Goal: Find specific page/section: Find specific page/section

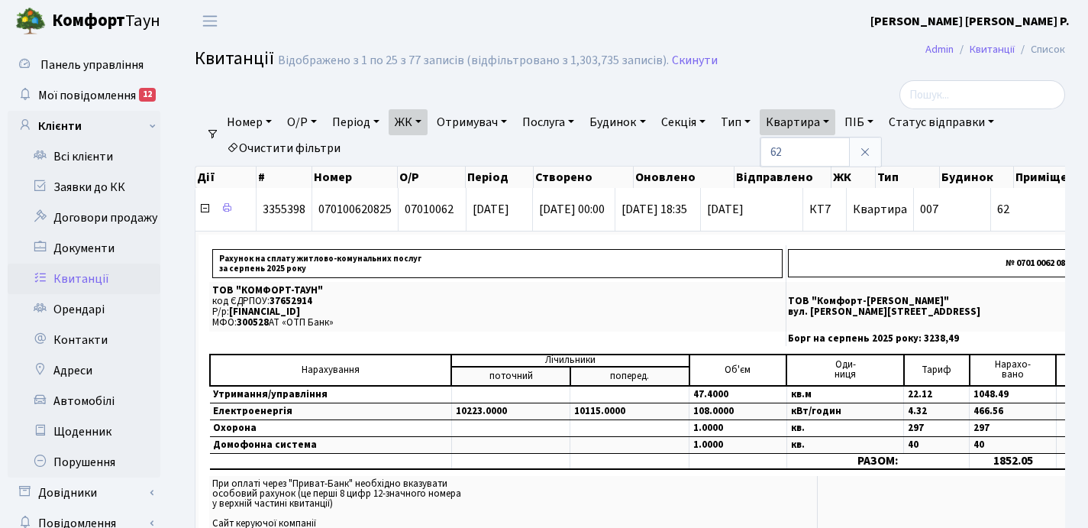
select select "25"
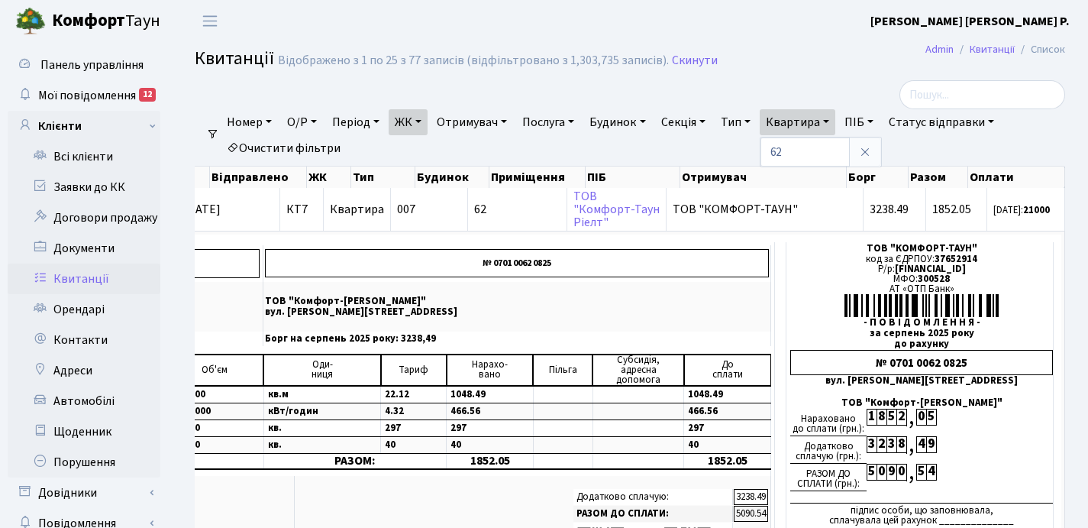
scroll to position [0, 525]
click at [824, 152] on input "62" at bounding box center [805, 151] width 89 height 29
type input "6"
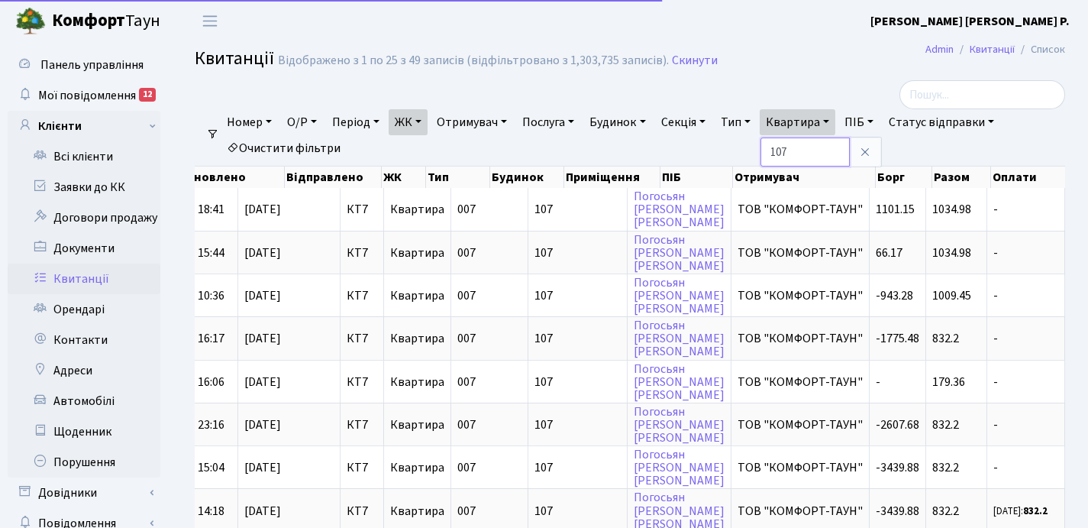
scroll to position [0, 450]
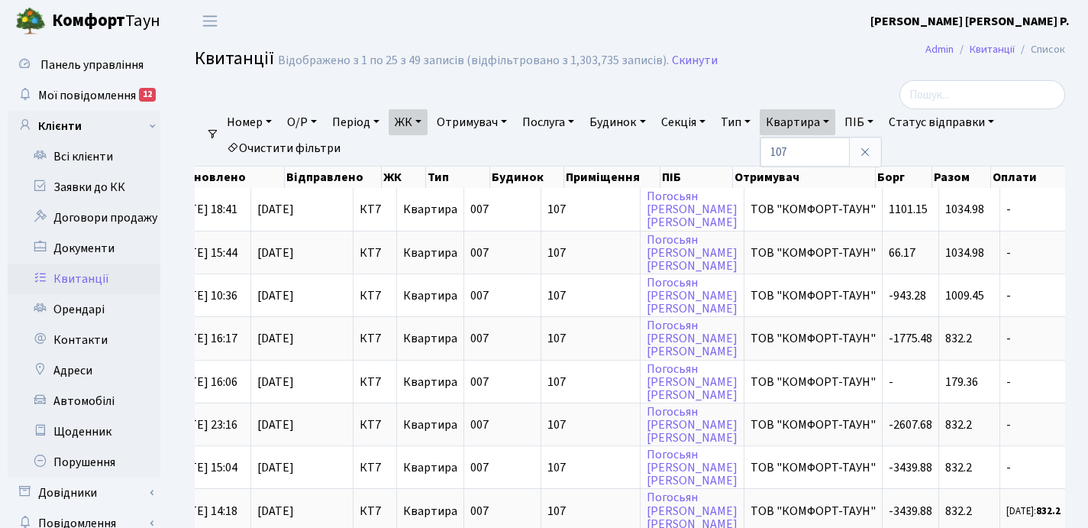
click at [426, 118] on link "ЖК" at bounding box center [408, 122] width 39 height 26
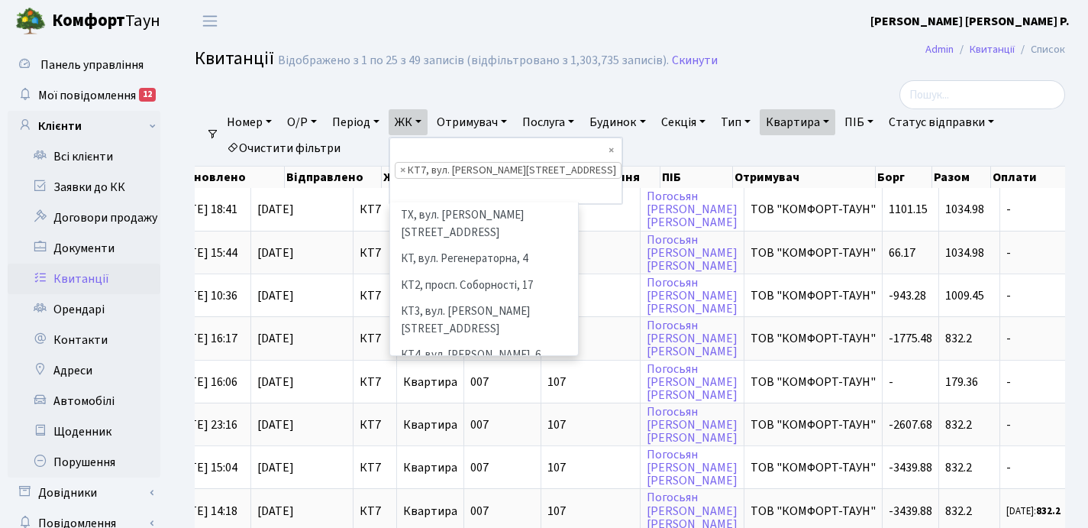
scroll to position [158, 0]
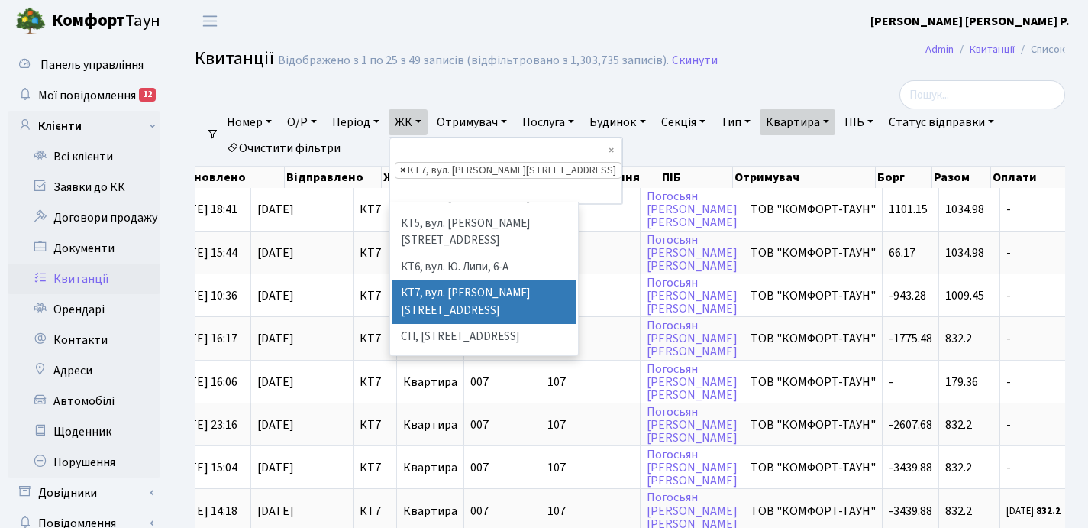
click at [405, 163] on span "×" at bounding box center [402, 170] width 5 height 15
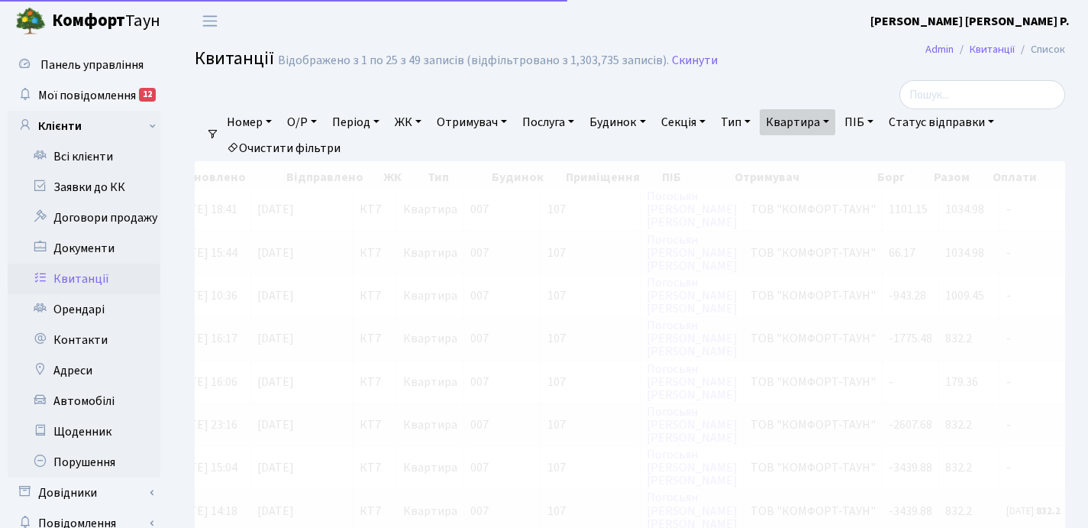
click at [422, 119] on link "ЖК" at bounding box center [408, 122] width 39 height 26
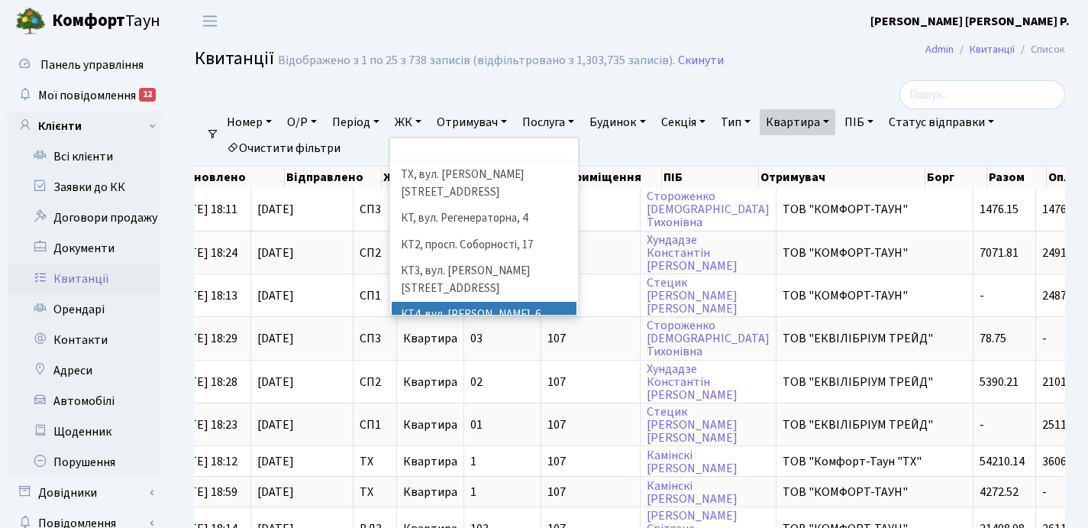
click at [458, 302] on li "КТ4, вул. [PERSON_NAME], 6" at bounding box center [484, 315] width 185 height 27
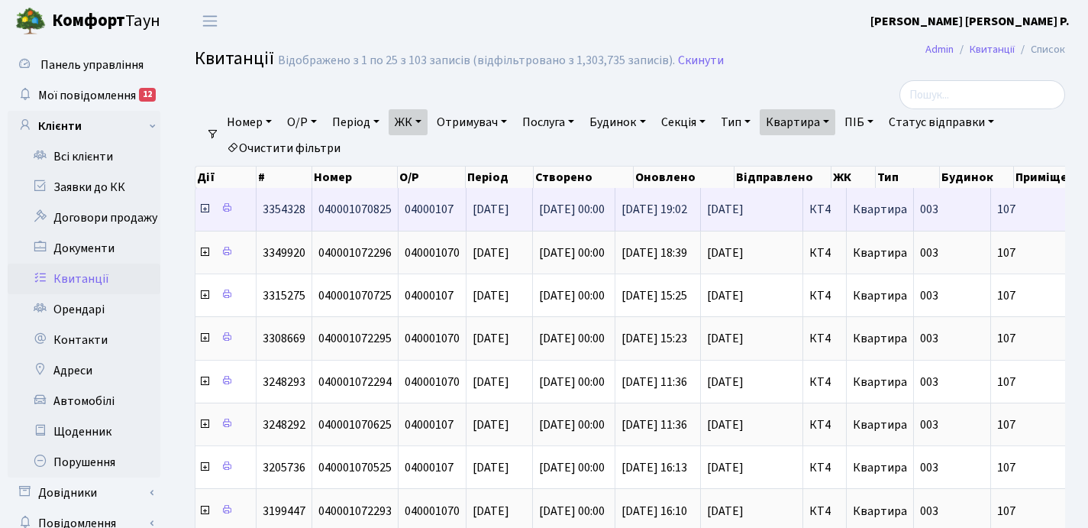
click at [205, 212] on icon at bounding box center [205, 208] width 12 height 12
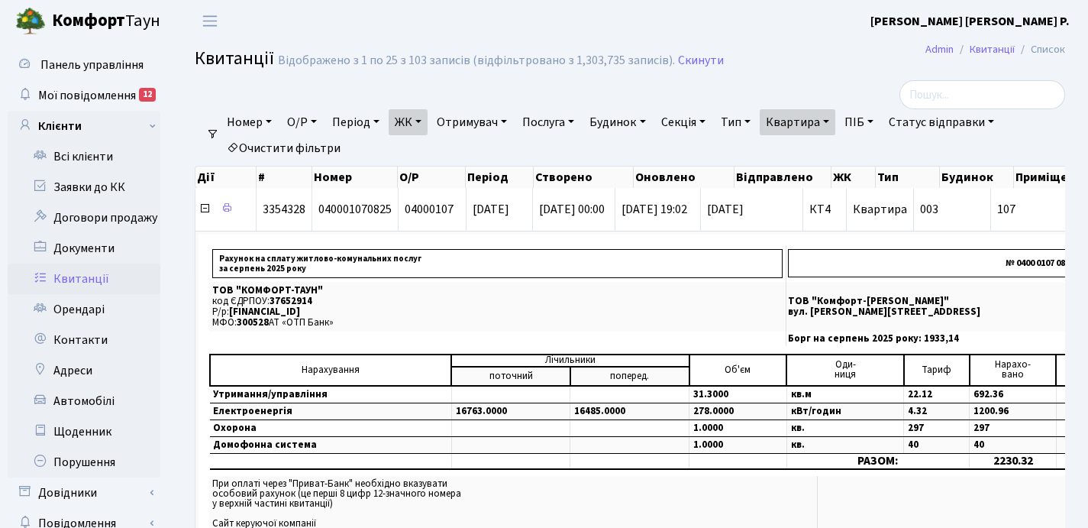
click at [835, 121] on link "Квартира" at bounding box center [798, 122] width 76 height 26
type input "1"
type input "23"
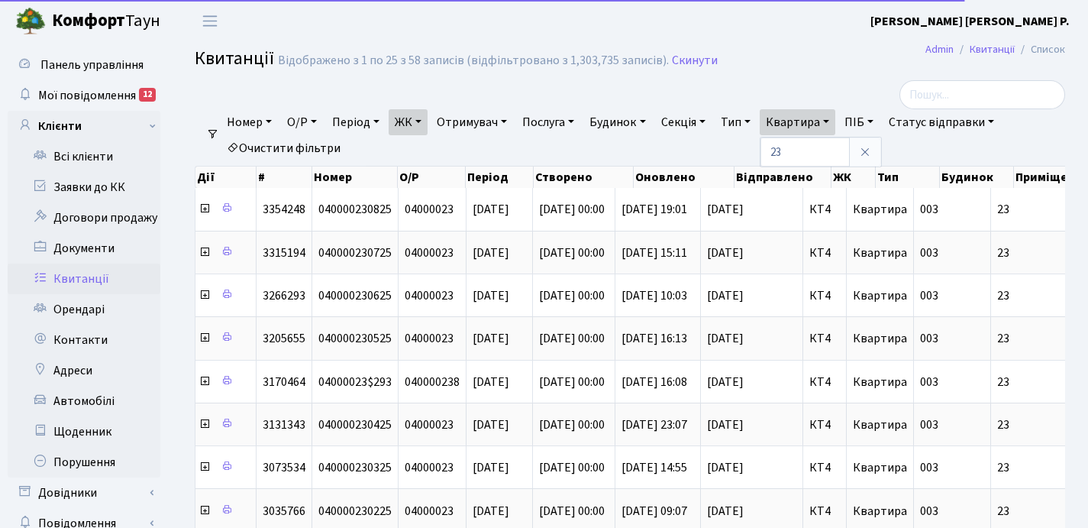
click at [423, 122] on link "ЖК" at bounding box center [408, 122] width 39 height 26
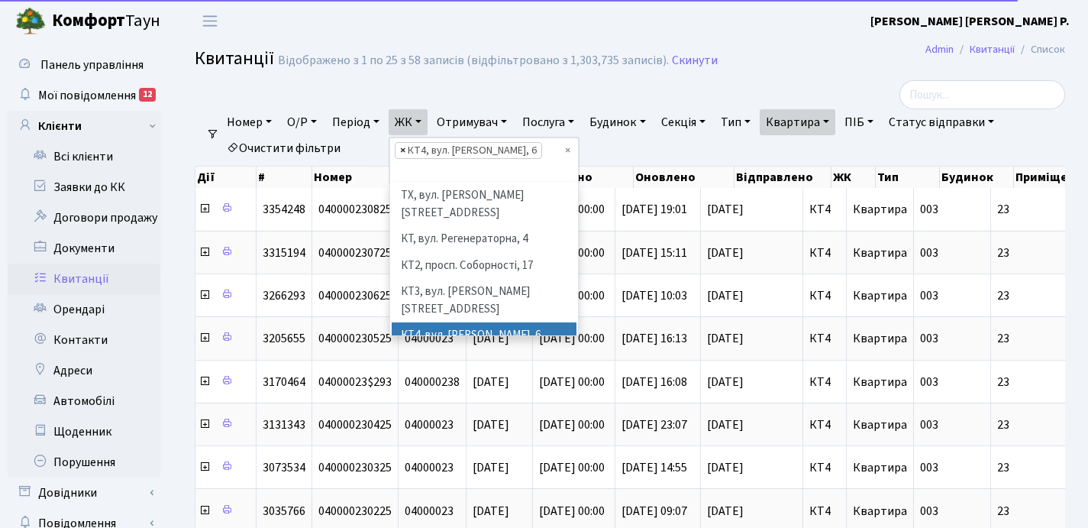
click at [405, 153] on span "×" at bounding box center [402, 150] width 5 height 15
select select
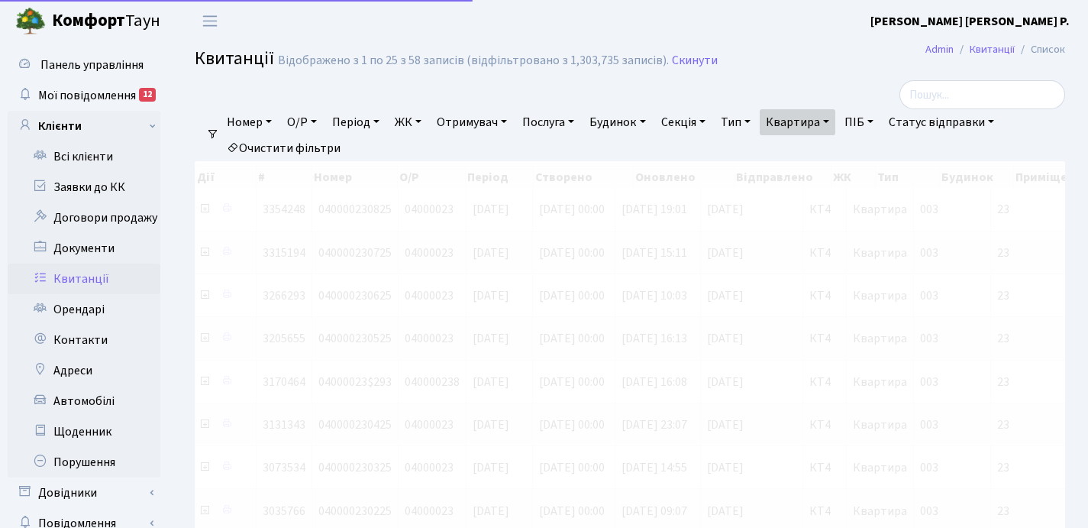
click at [428, 115] on link "ЖК" at bounding box center [408, 122] width 39 height 26
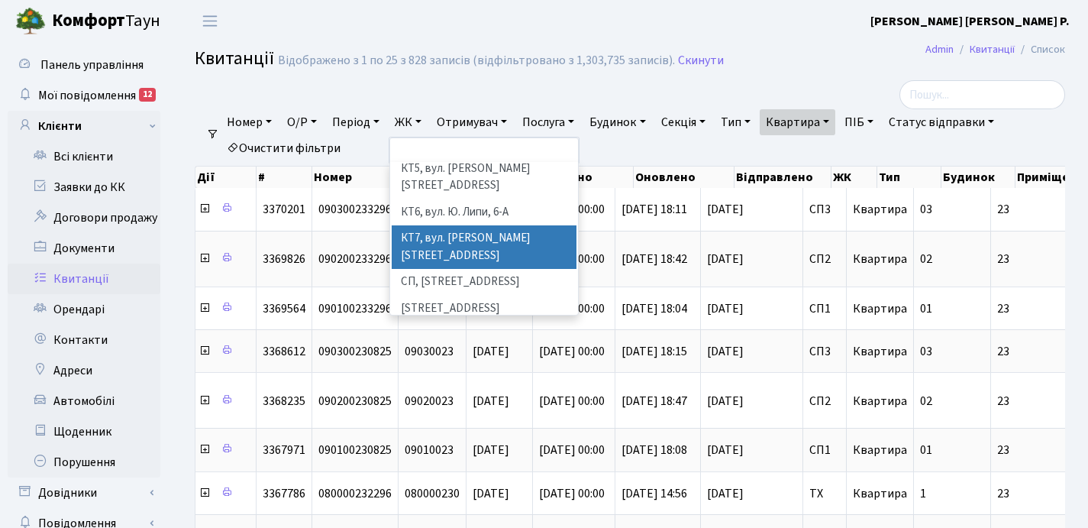
scroll to position [174, 0]
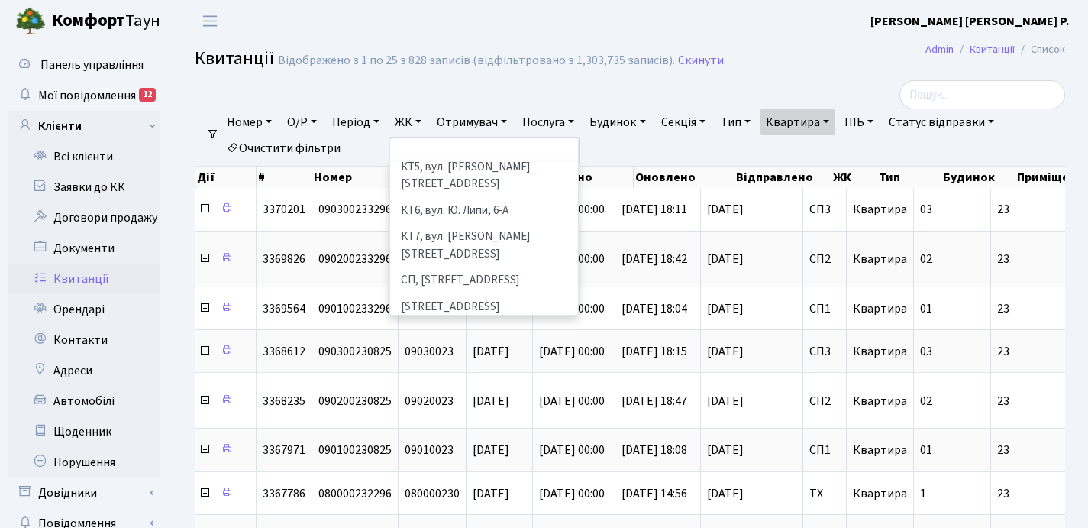
click at [466, 320] on li "[STREET_ADDRESS]" at bounding box center [484, 333] width 185 height 27
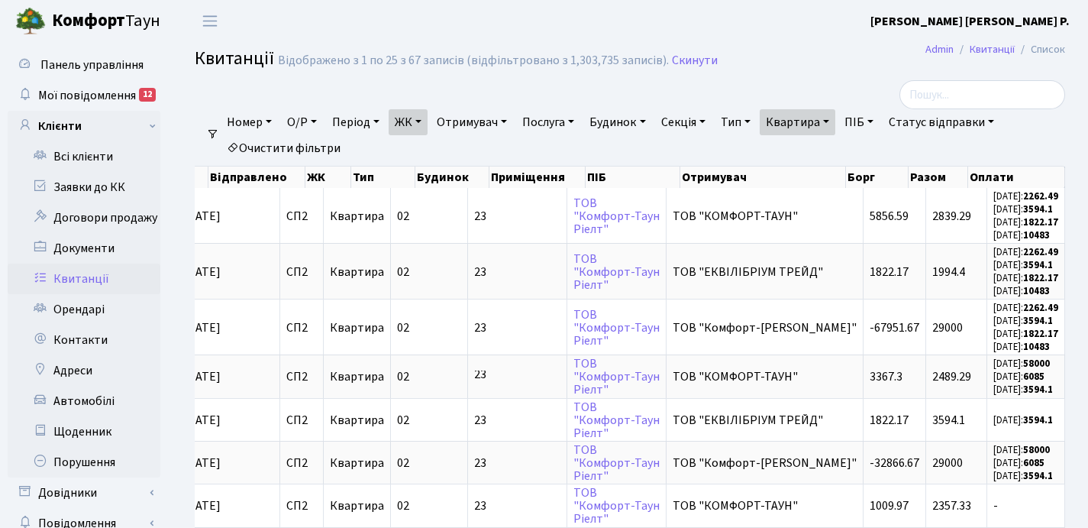
click at [425, 121] on link "ЖК" at bounding box center [408, 122] width 39 height 26
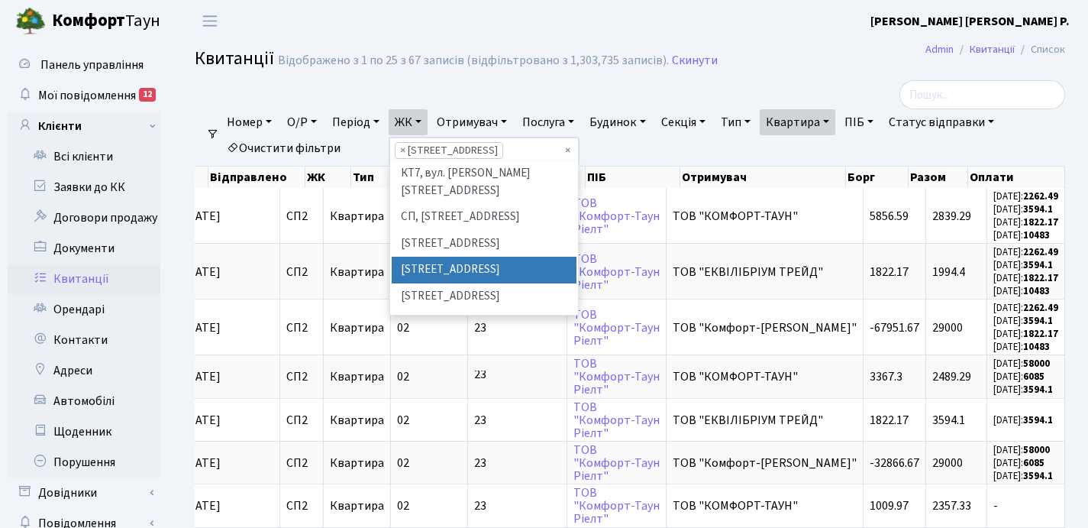
scroll to position [234, 0]
